Goal: Find specific page/section: Find specific page/section

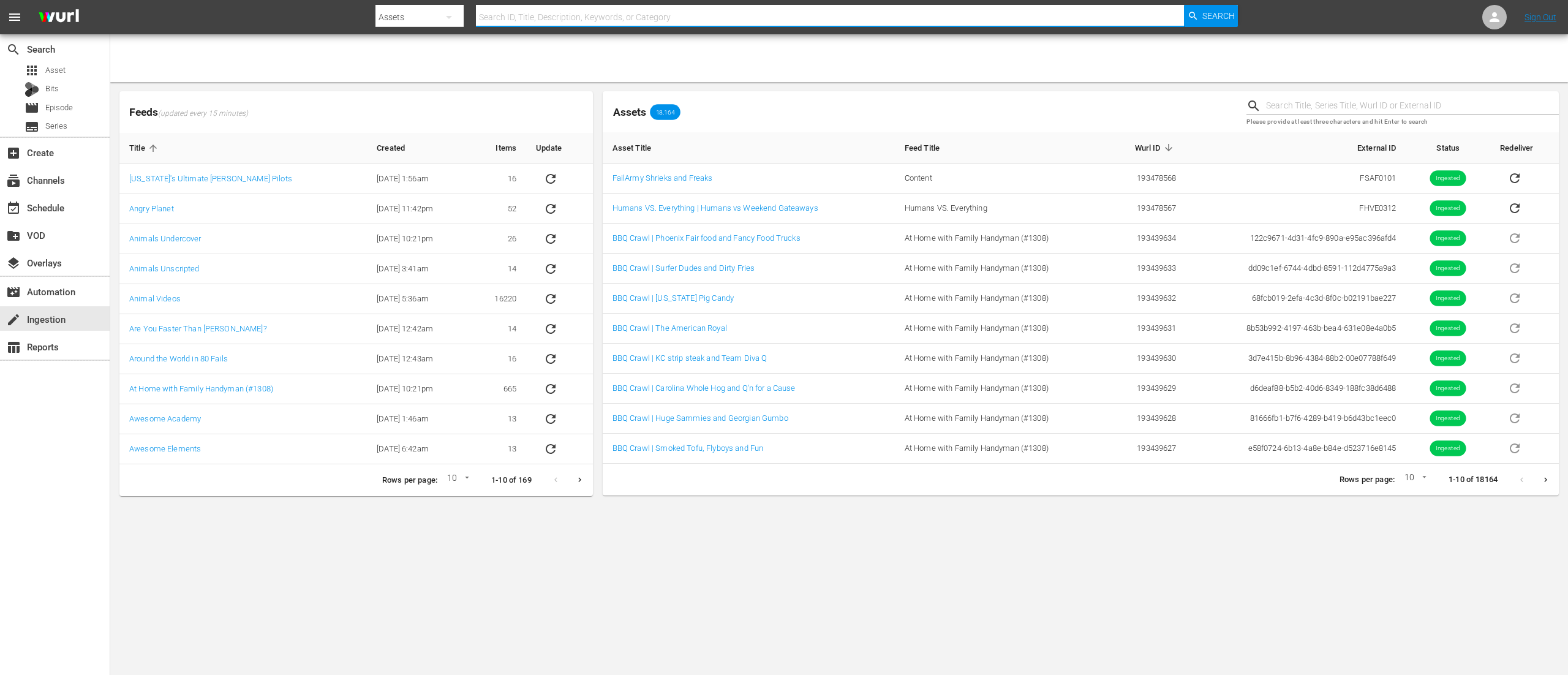
click at [773, 14] on input "text" at bounding box center [830, 16] width 708 height 29
type input "fhve03"
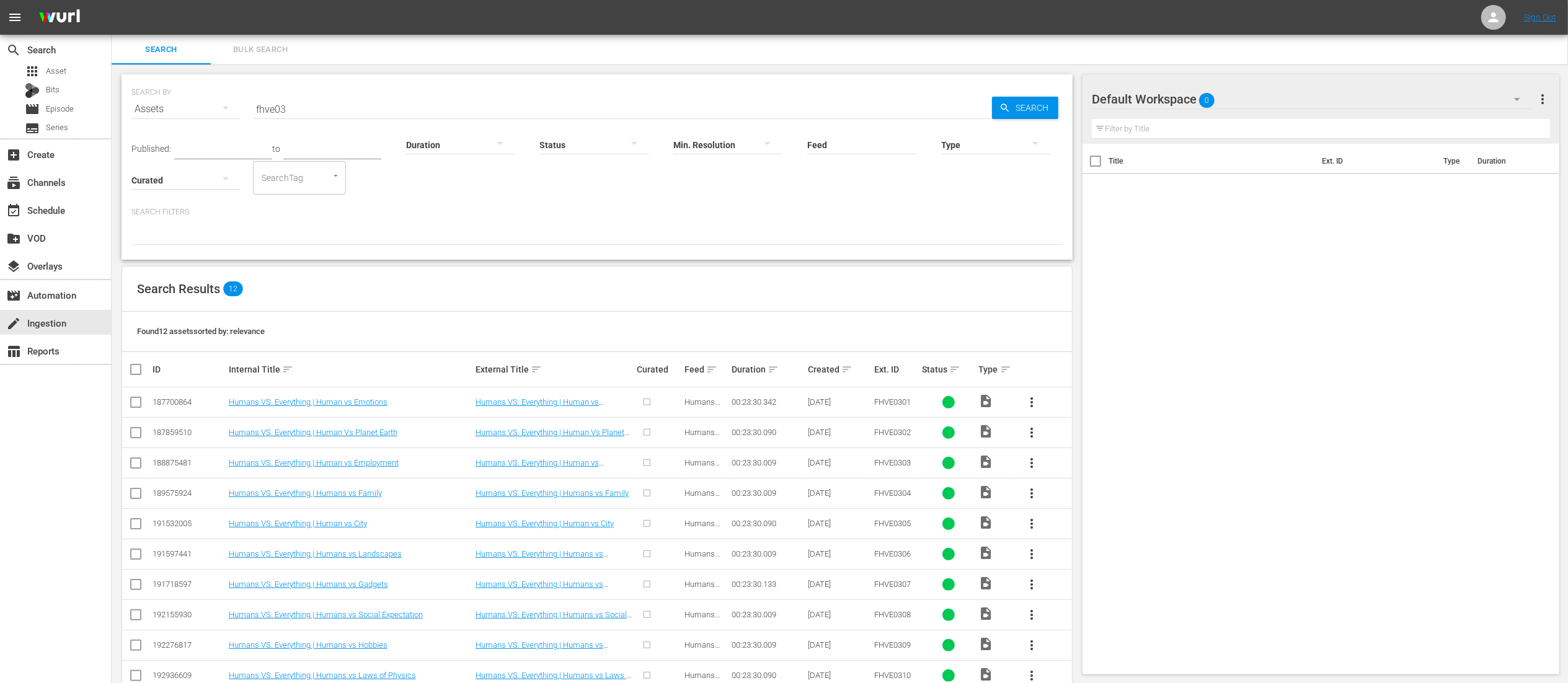
scroll to position [94, 0]
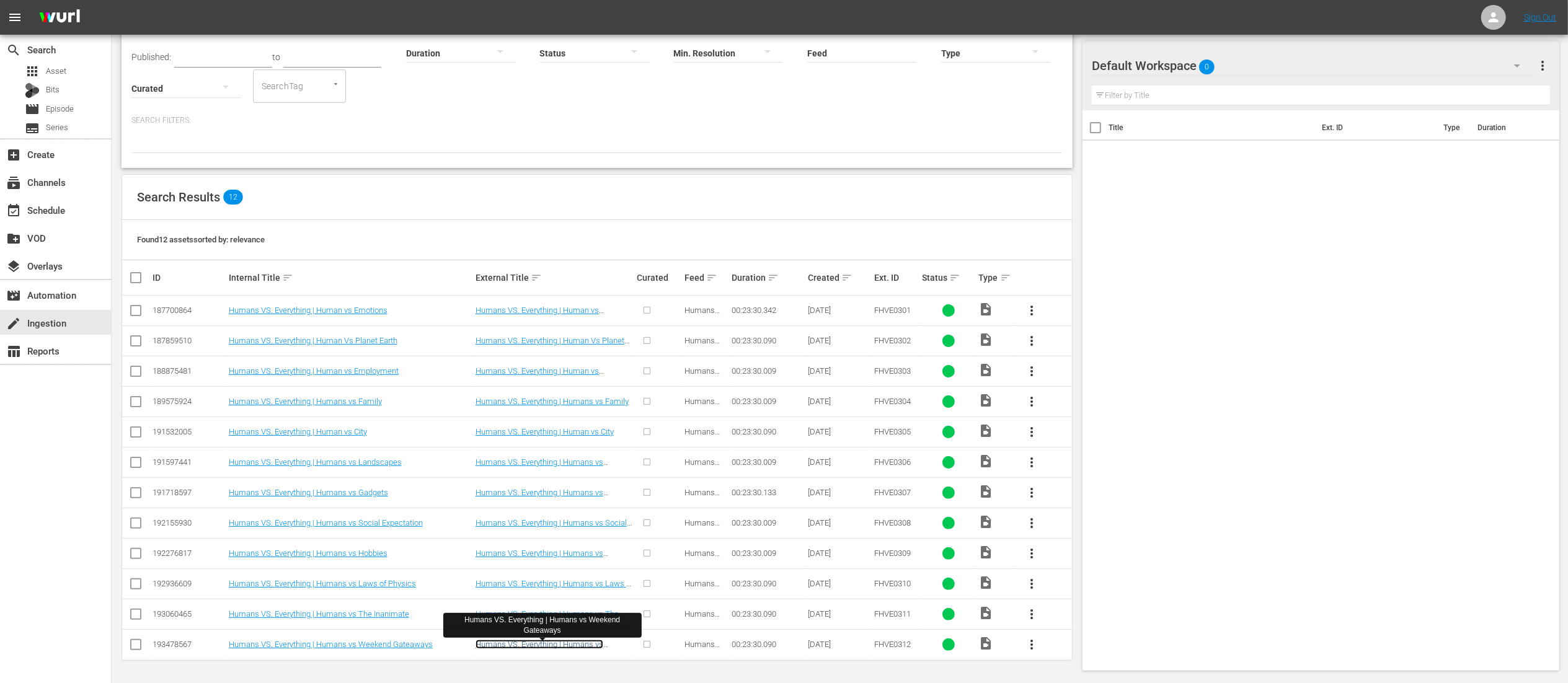
click at [574, 644] on link "Humans VS. Everything | Humans vs Weekend Gateaways" at bounding box center [539, 649] width 128 height 19
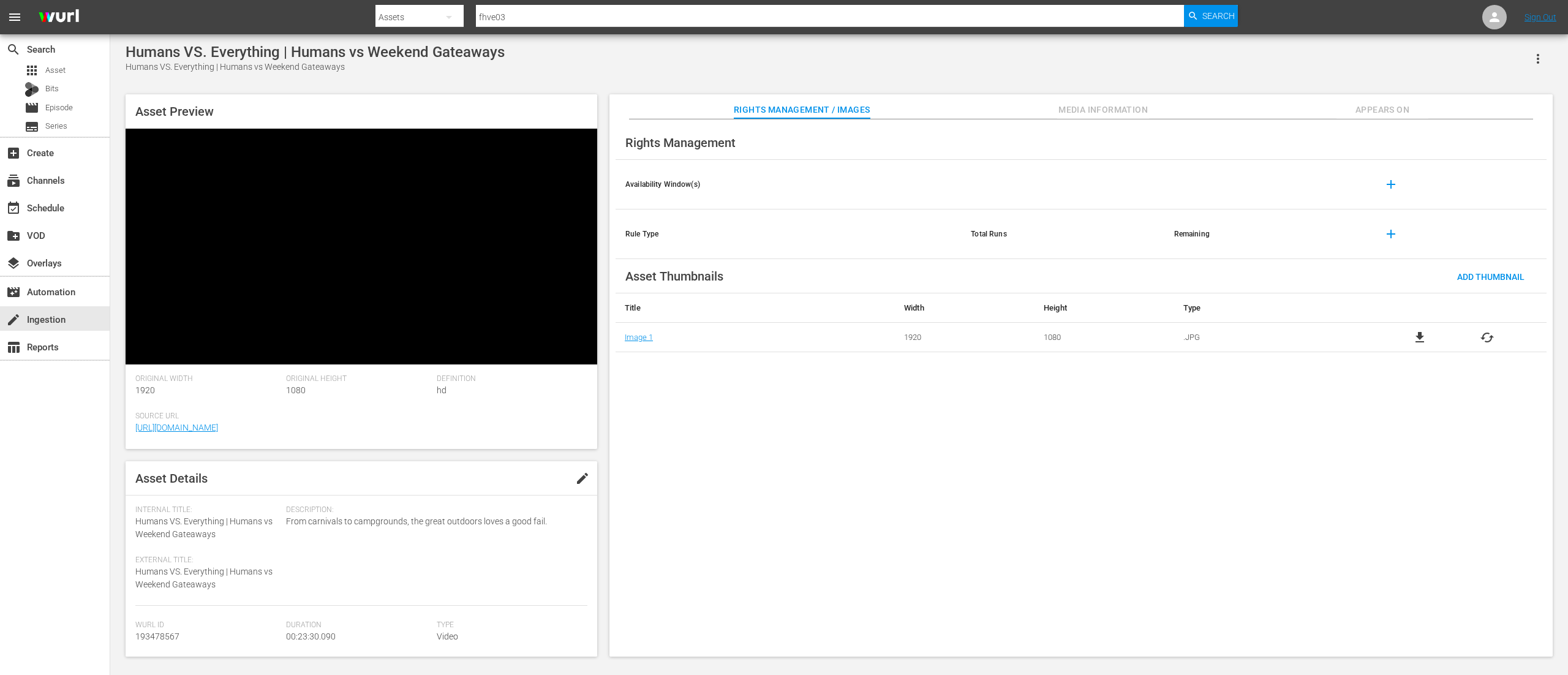
click at [1091, 95] on button "Media Information" at bounding box center [1103, 106] width 92 height 25
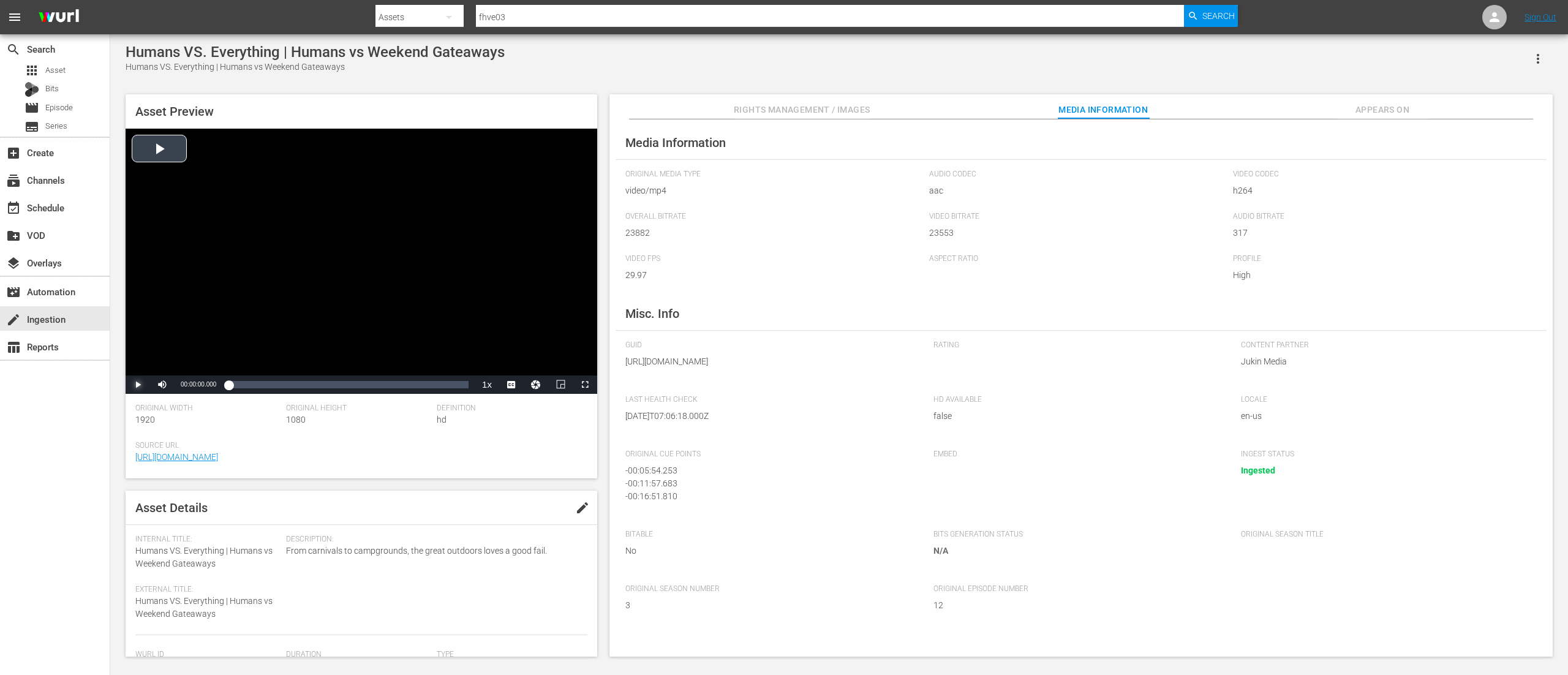
click at [138, 385] on span "Video Player" at bounding box center [138, 385] width 0 height 0
click at [244, 386] on div "Loaded : 2.56% 00:01:29.929 00:00:10.651" at bounding box center [349, 385] width 240 height 12
click at [461, 386] on div "Loaded : 8.94% 00:22:50.521 00:01:33.999" at bounding box center [349, 385] width 240 height 12
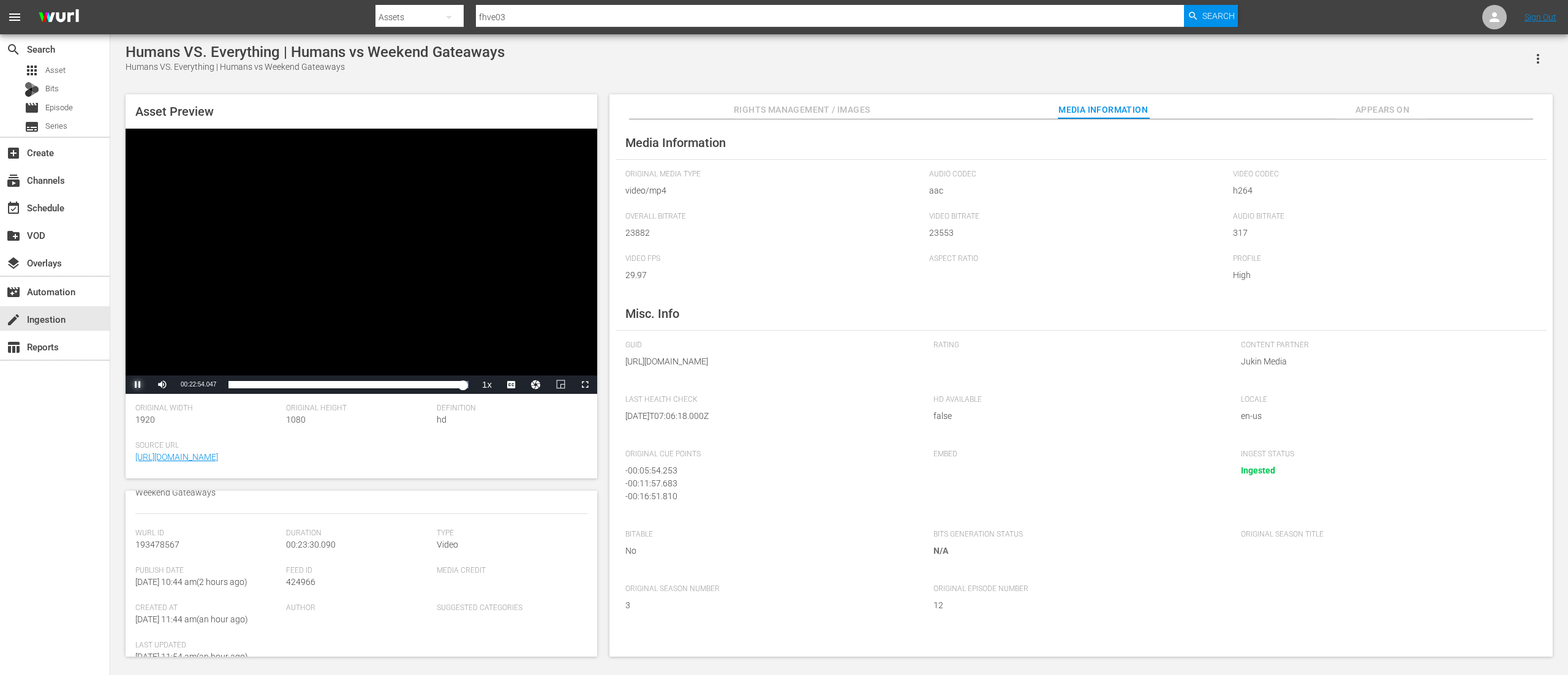
scroll to position [258, 0]
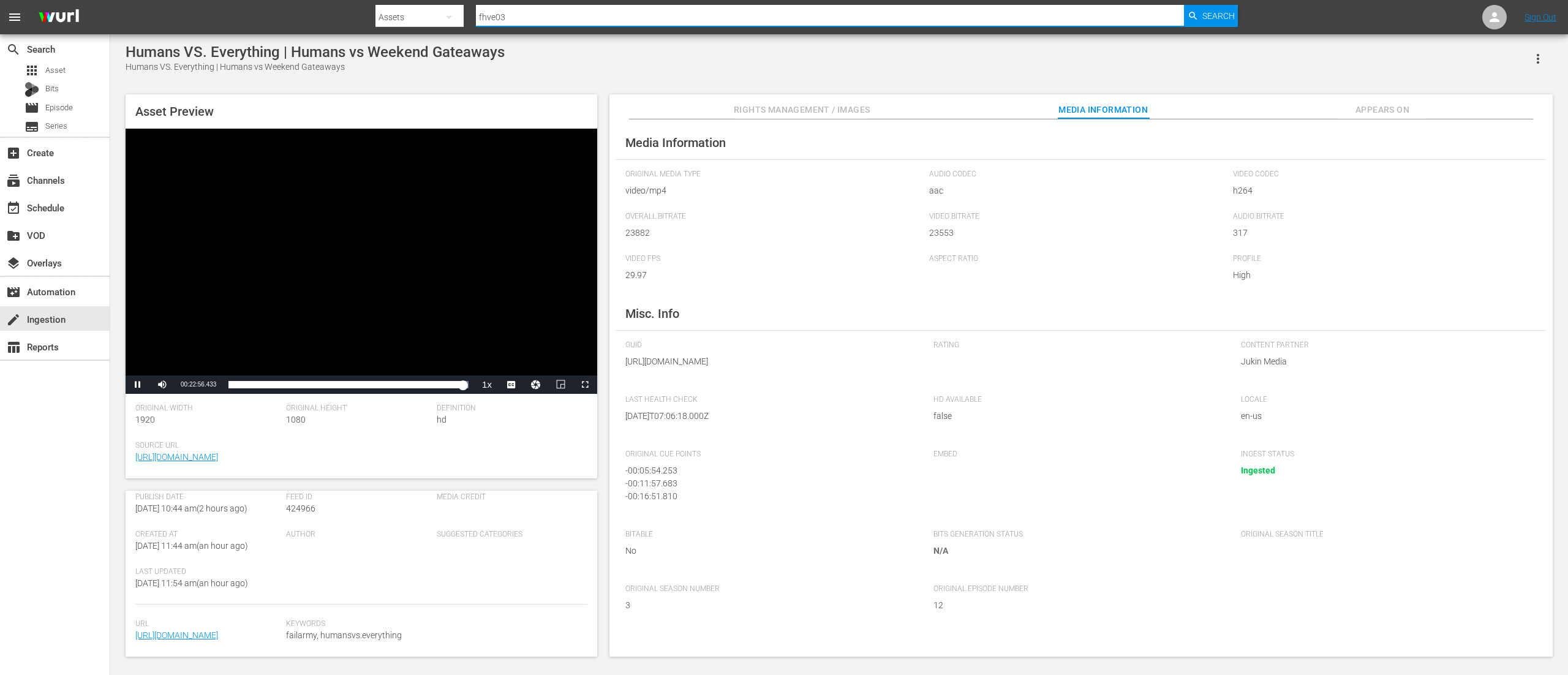
click at [529, 14] on input "fhve03" at bounding box center [830, 16] width 708 height 29
type input "fsaf"
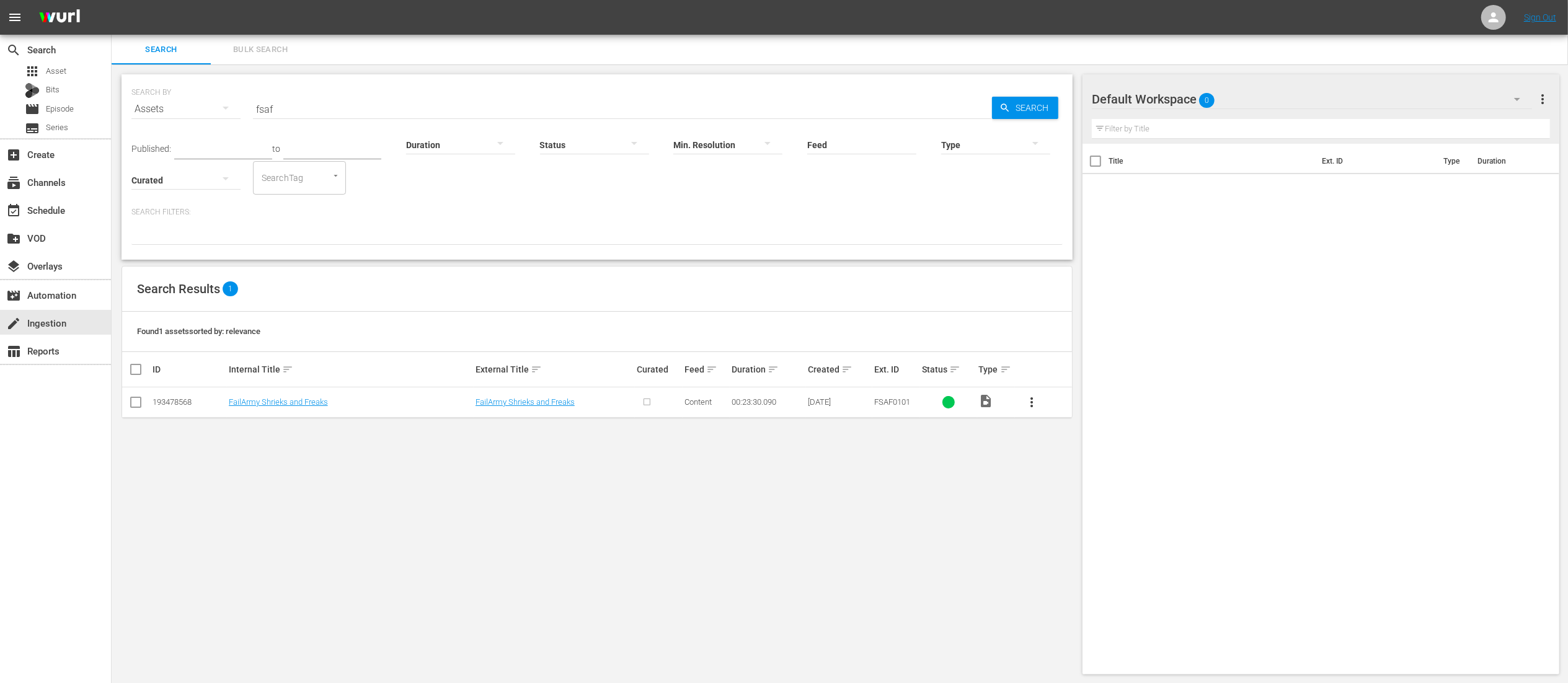
click at [531, 408] on td "FailArmy Shrieks and Freaks" at bounding box center [554, 402] width 161 height 30
click at [526, 398] on link "FailArmy Shrieks and Freaks" at bounding box center [524, 402] width 99 height 9
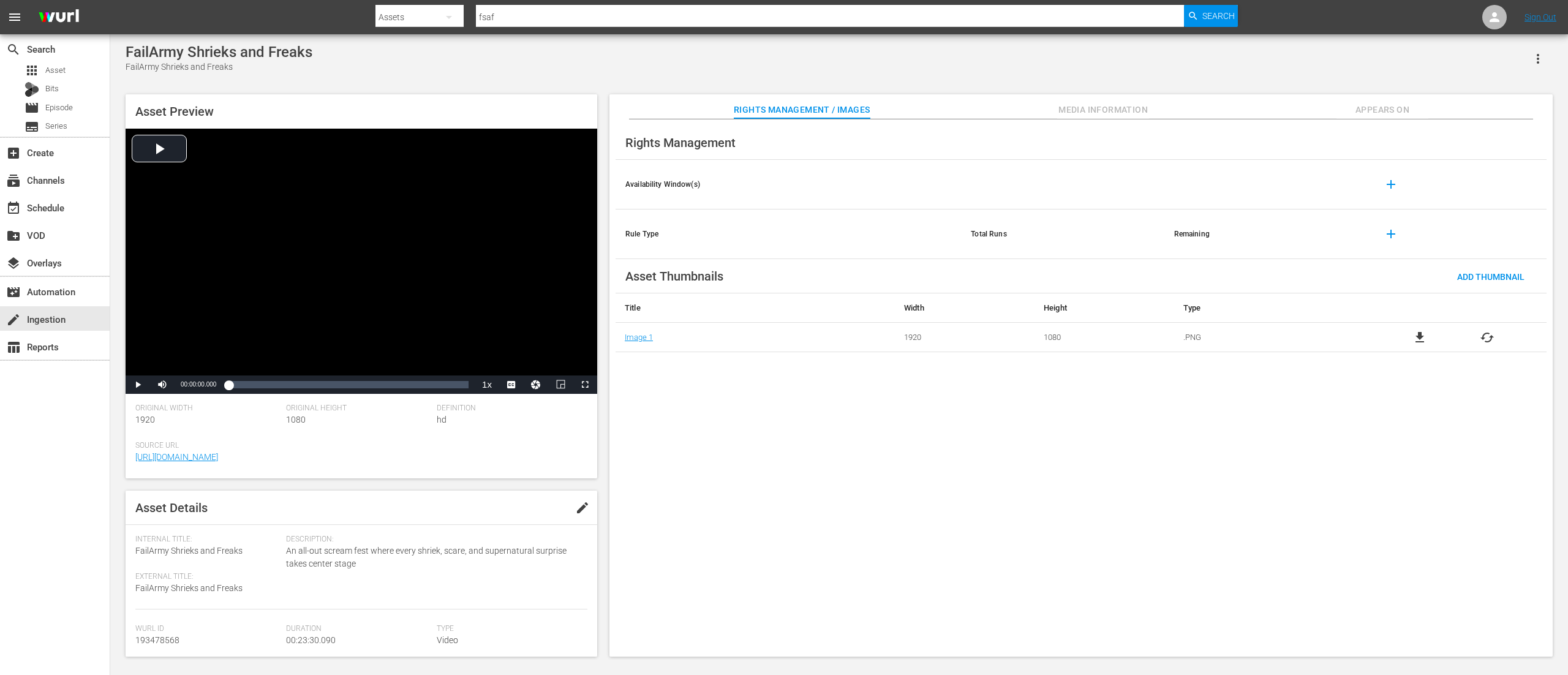
click at [1049, 105] on div "Rights Management / Images Media Information Appears On" at bounding box center [1081, 106] width 882 height 25
click at [1061, 112] on span "Media Information" at bounding box center [1103, 110] width 92 height 15
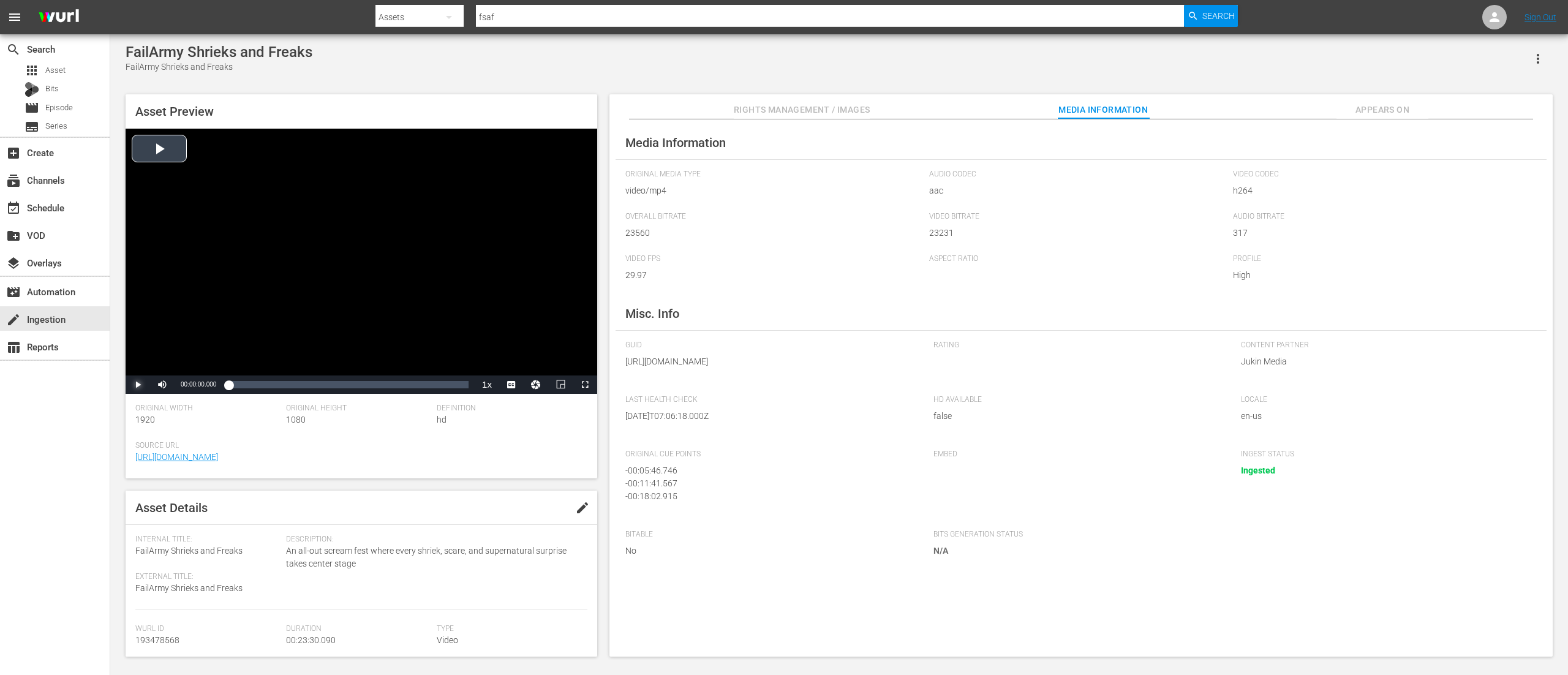
click at [138, 385] on span "Video Player" at bounding box center [138, 385] width 0 height 0
click at [246, 382] on div "00:00:53.763" at bounding box center [237, 385] width 17 height 12
click at [268, 380] on div "00:03:53.815" at bounding box center [268, 385] width 1 height 12
click at [311, 377] on div "Loaded : 16.61% 00:07:58.423 00:03:54.108" at bounding box center [348, 385] width 253 height 19
click at [340, 386] on div "Loaded : 34.49% 00:11:01.878 00:08:06.104" at bounding box center [349, 385] width 240 height 12
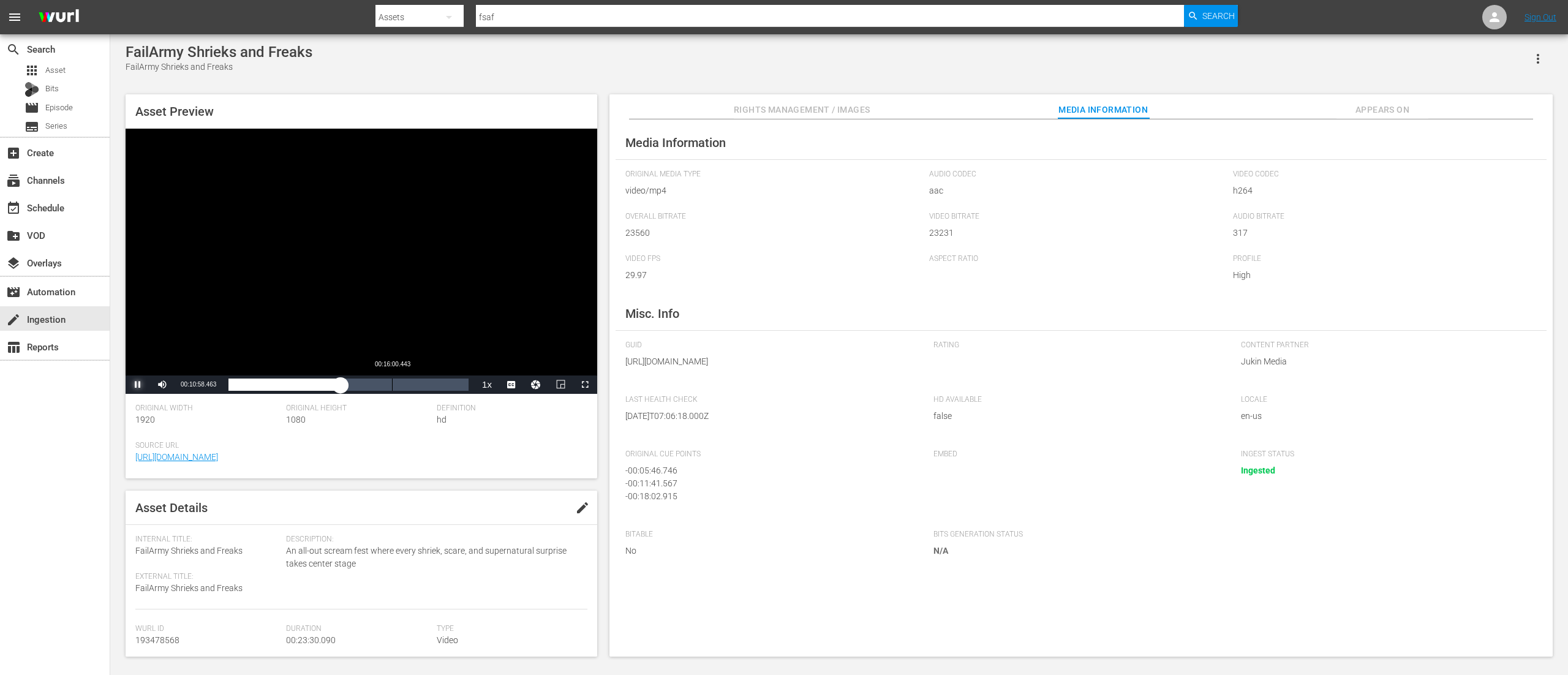
click at [392, 382] on div "Loaded : 46.85% 00:16:00.443 00:10:58.441" at bounding box center [349, 385] width 240 height 12
click at [450, 381] on div "Loaded : 68.15% 00:21:38.577 00:16:00.661" at bounding box center [349, 385] width 240 height 12
click at [466, 385] on div "00:23:12.104" at bounding box center [466, 385] width 1 height 12
click at [62, 12] on img at bounding box center [58, 17] width 58 height 28
